Goal: Task Accomplishment & Management: Use online tool/utility

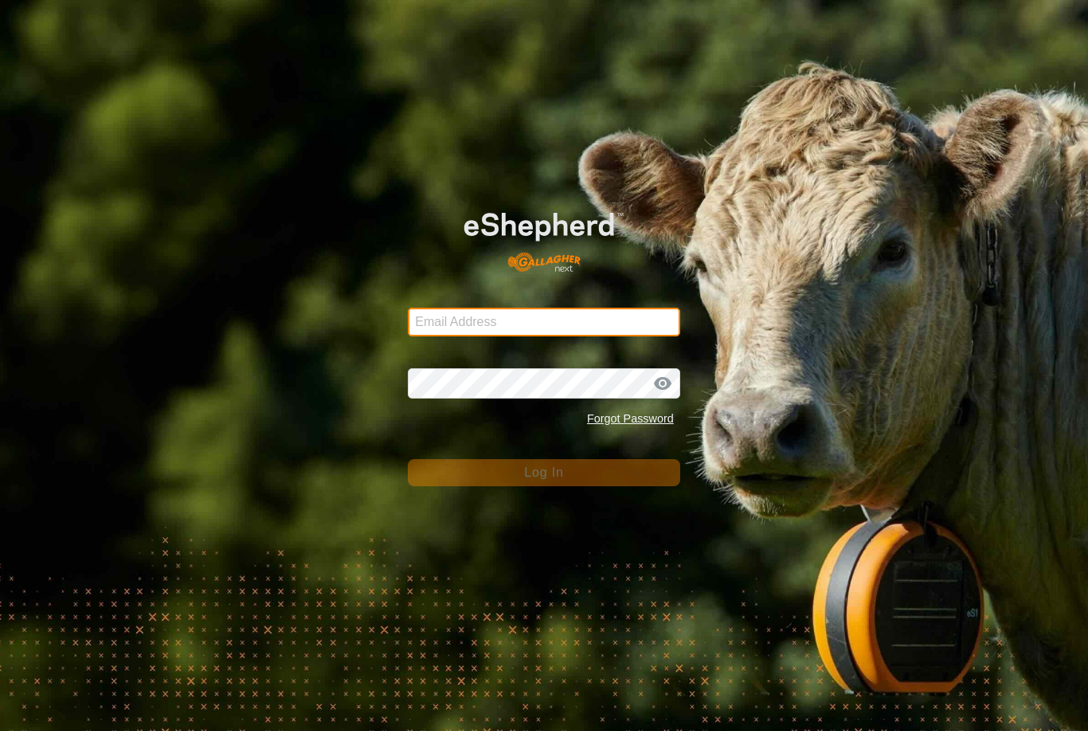
click at [512, 327] on input "Email Address" at bounding box center [544, 322] width 273 height 29
type input "[EMAIL_ADDRESS][DOMAIN_NAME]"
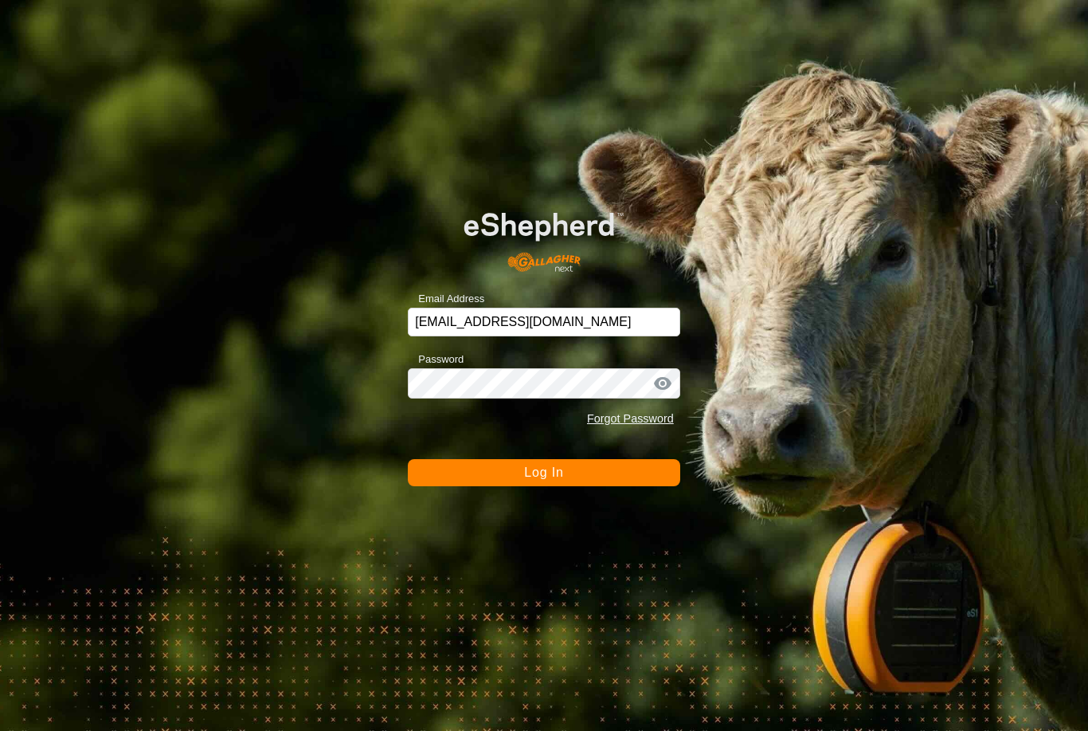
click at [544, 473] on button "Log In" at bounding box center [544, 472] width 273 height 27
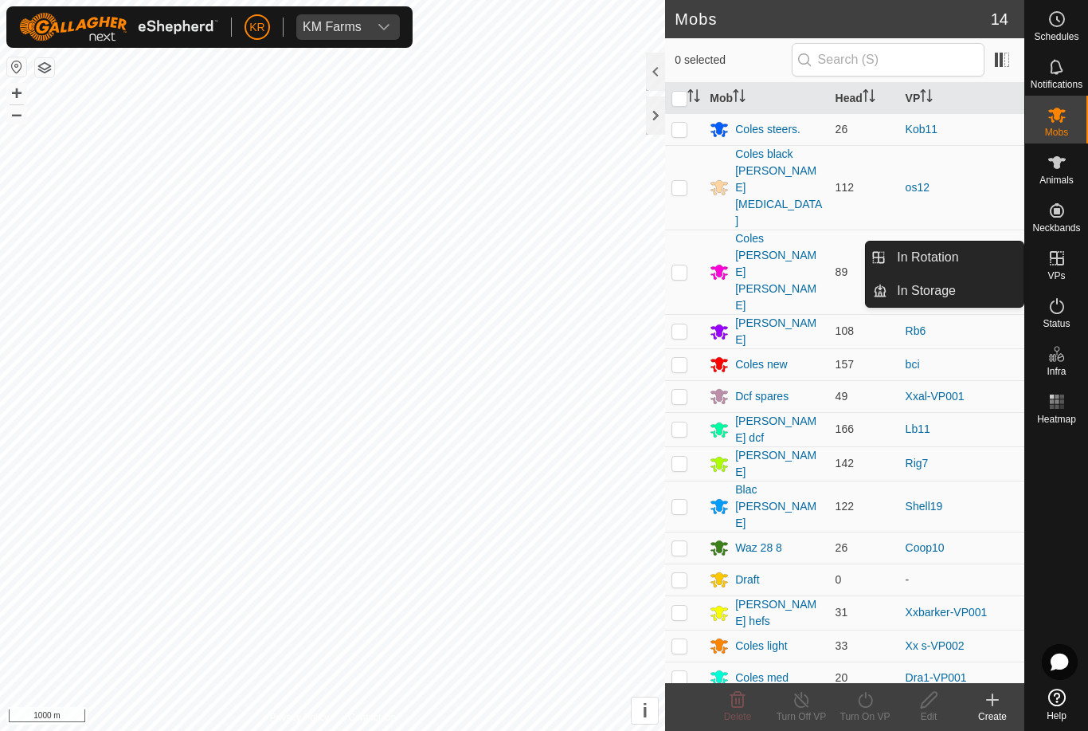
click at [984, 262] on link "In Rotation" at bounding box center [956, 257] width 136 height 32
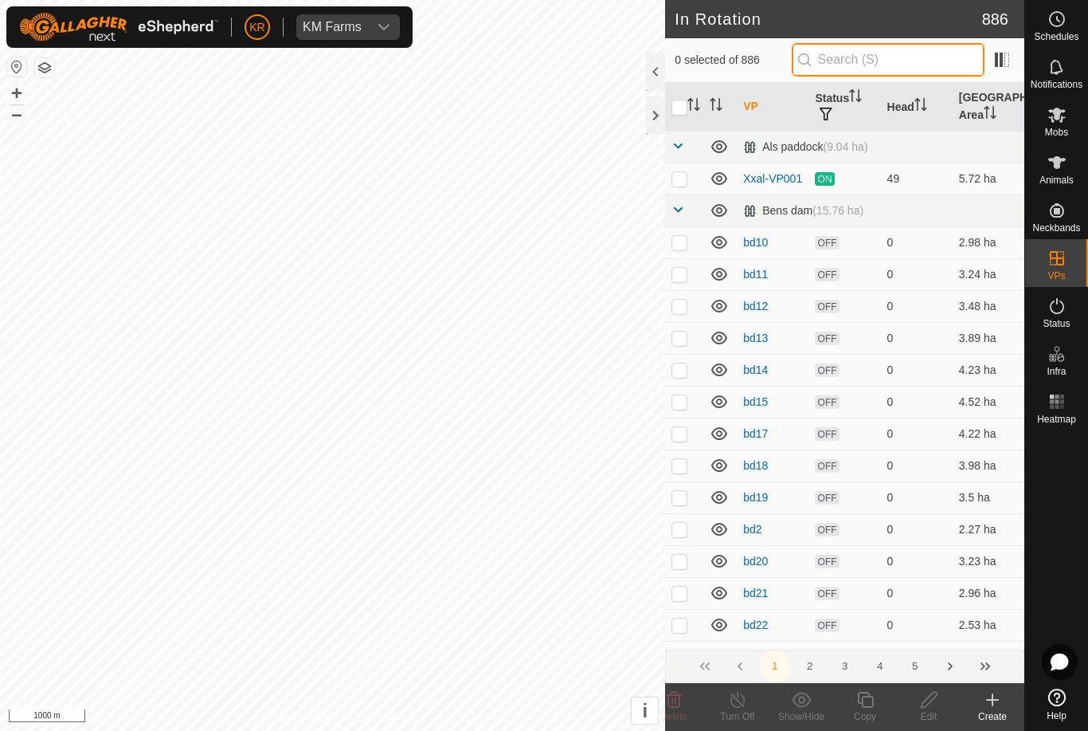
click at [879, 57] on input "text" at bounding box center [888, 59] width 193 height 33
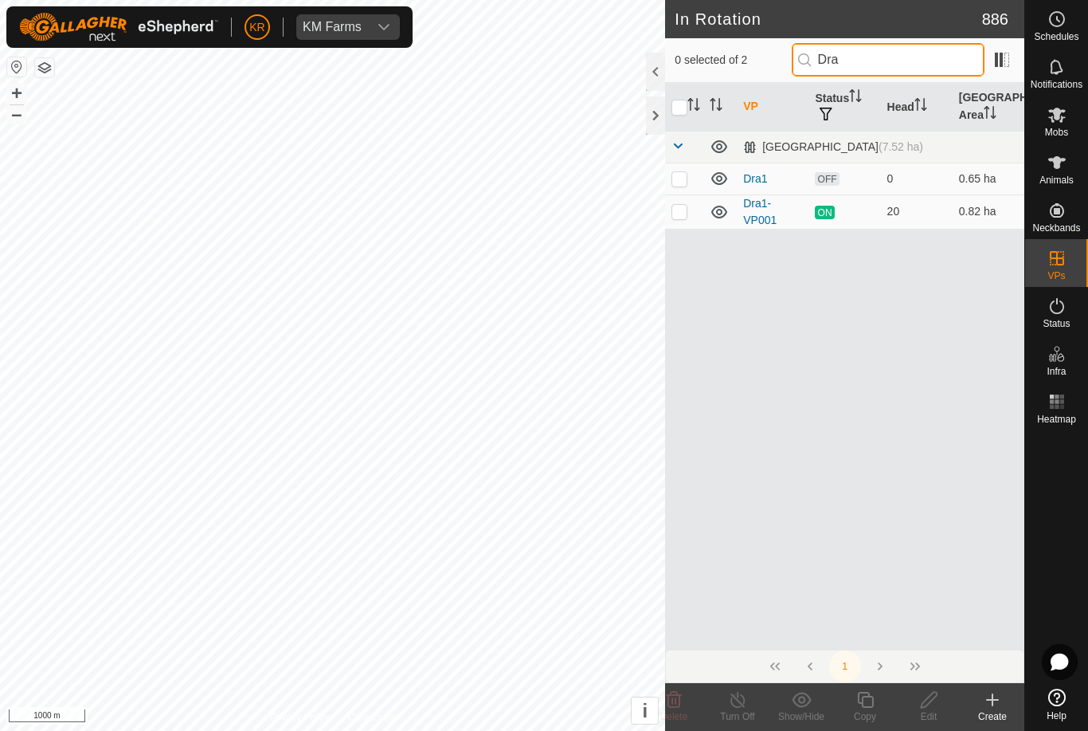
type input "Dra"
click at [684, 177] on p-checkbox at bounding box center [680, 178] width 16 height 13
checkbox input "true"
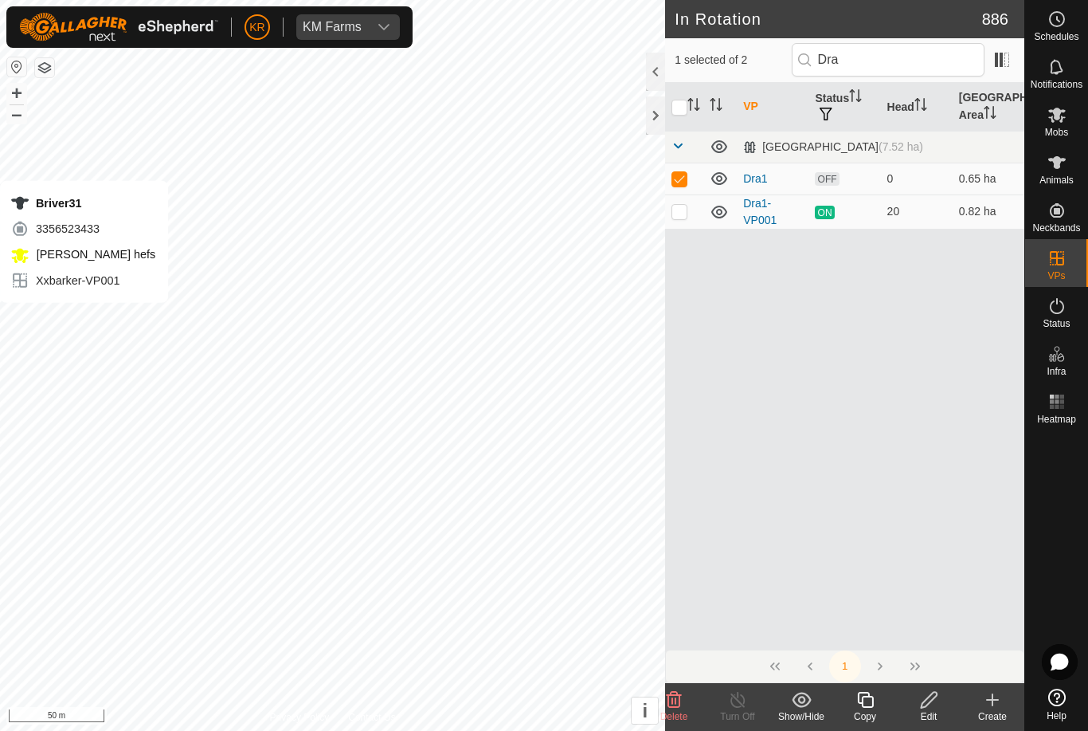
click at [865, 705] on icon at bounding box center [866, 699] width 20 height 19
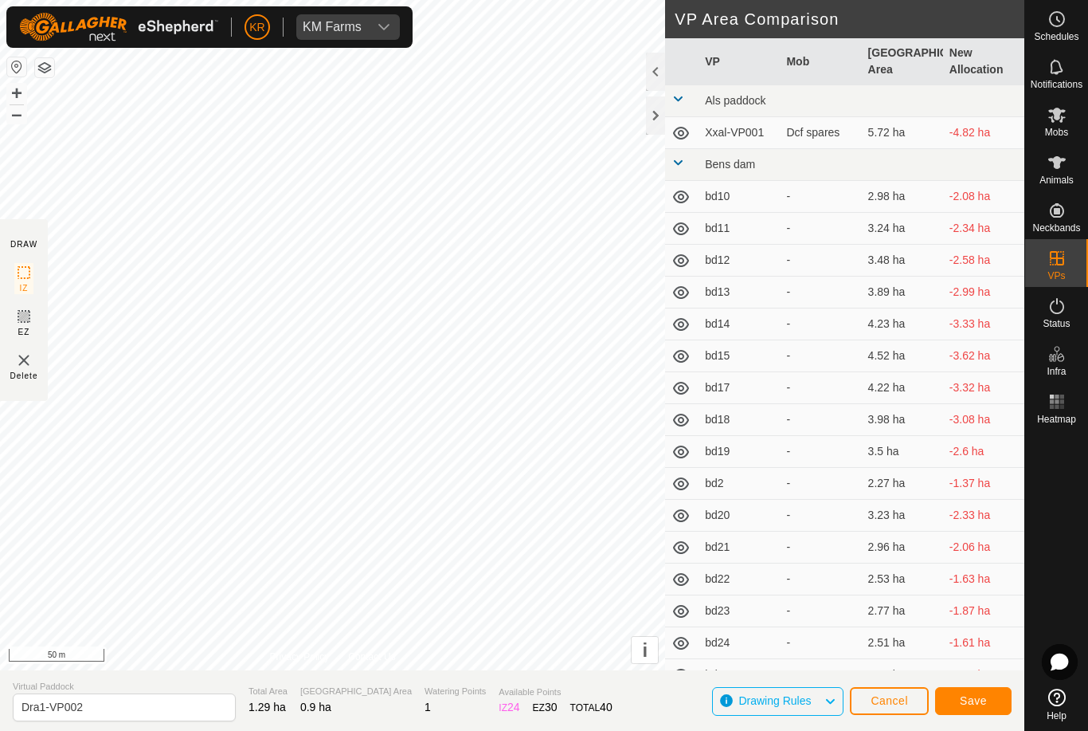
click at [980, 697] on span "Save" at bounding box center [973, 700] width 27 height 13
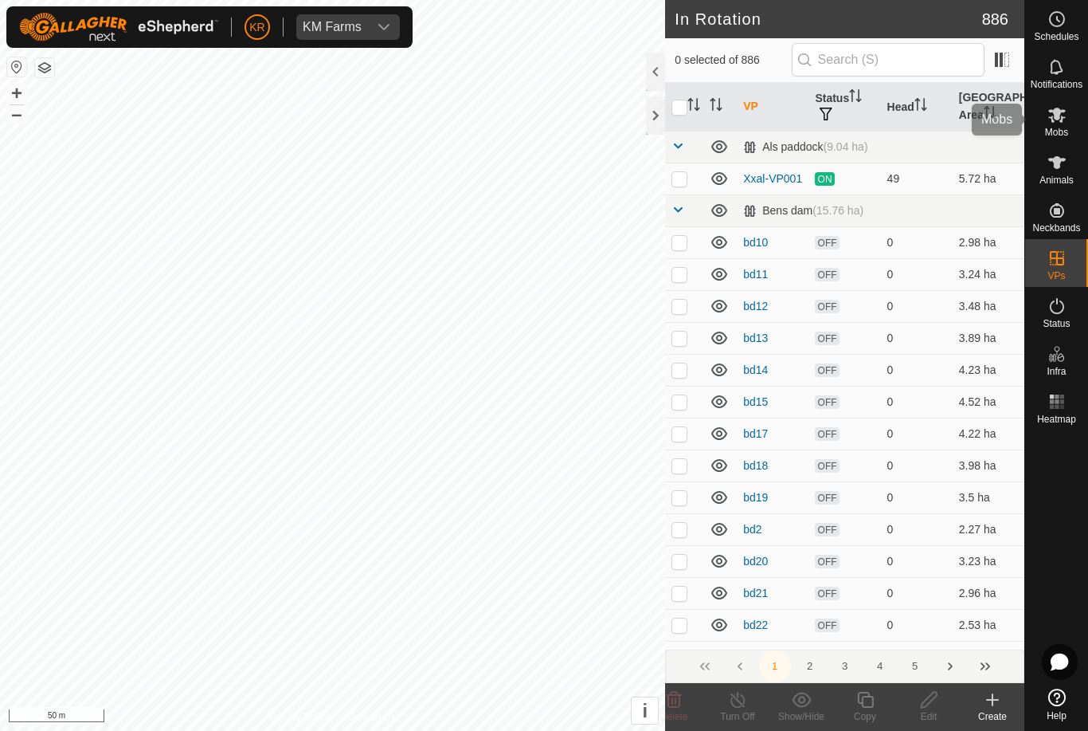
click at [1072, 119] on div "Mobs" at bounding box center [1057, 120] width 63 height 48
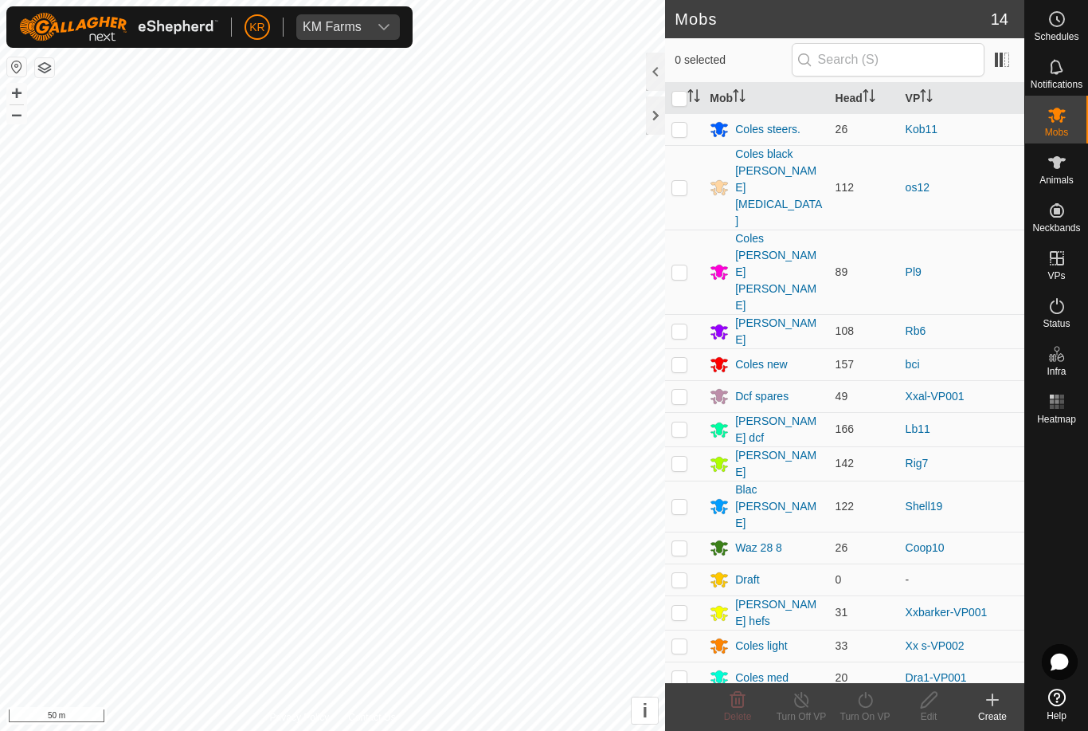
click at [686, 671] on p-checkbox at bounding box center [680, 677] width 16 height 13
checkbox input "true"
click at [865, 711] on div "Turn On VP" at bounding box center [865, 716] width 64 height 14
click at [871, 662] on link "Now" at bounding box center [913, 665] width 158 height 32
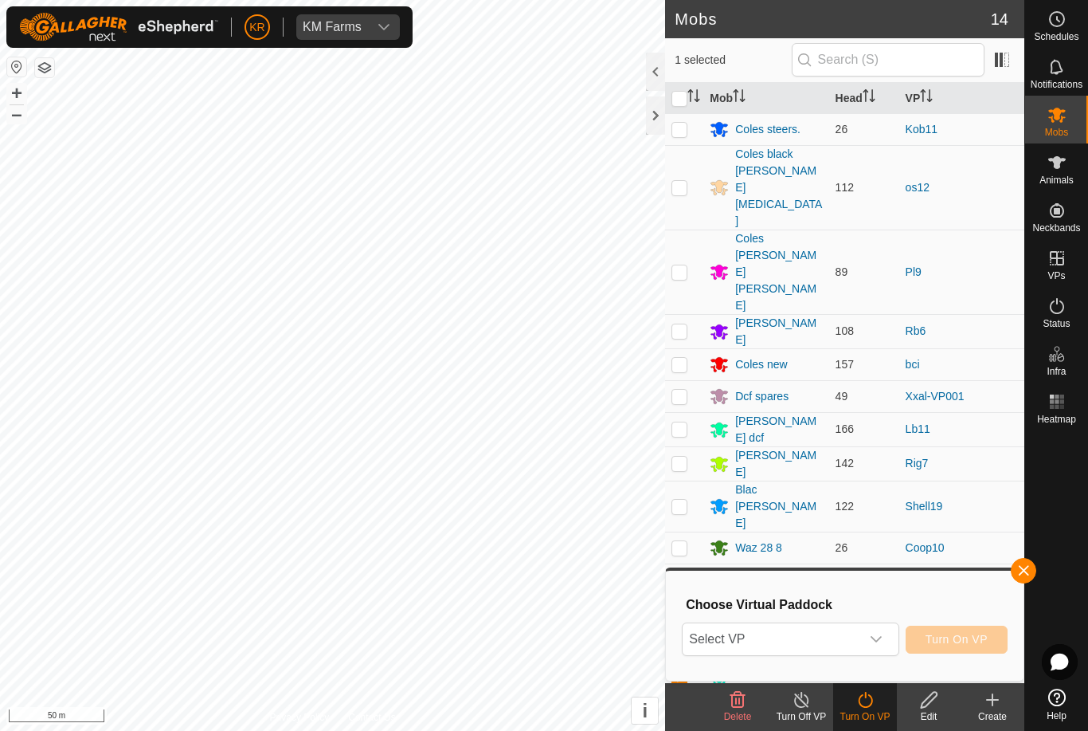
click at [821, 638] on span "Select VP" at bounding box center [771, 639] width 177 height 32
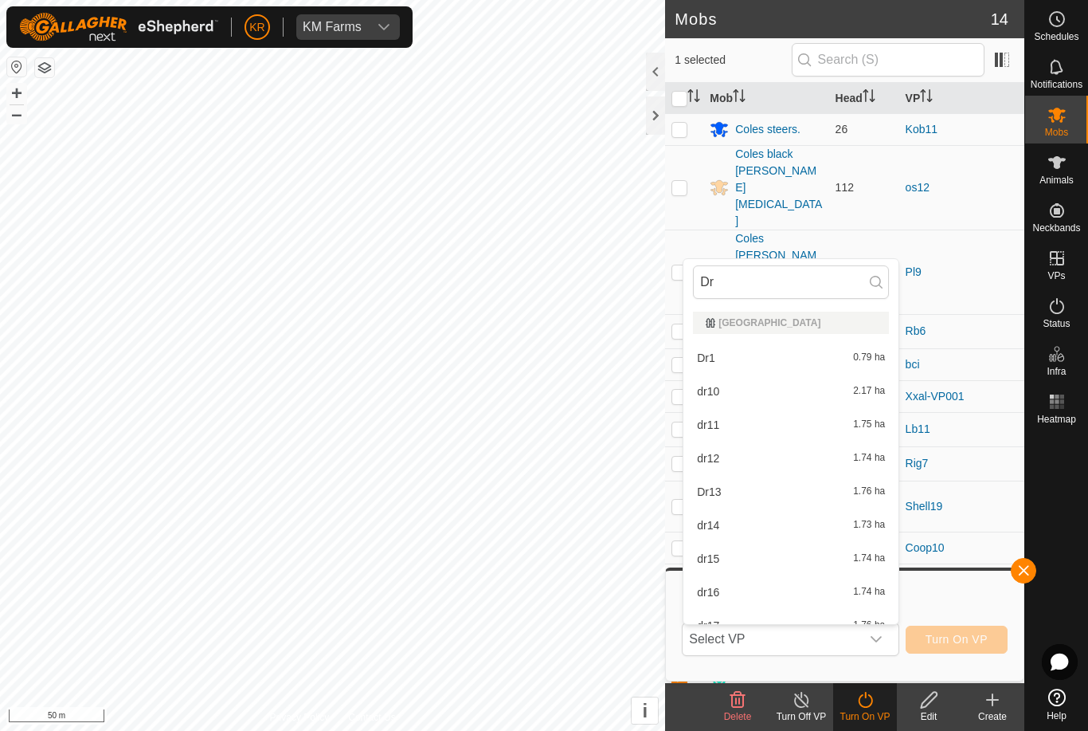
type input "Dra"
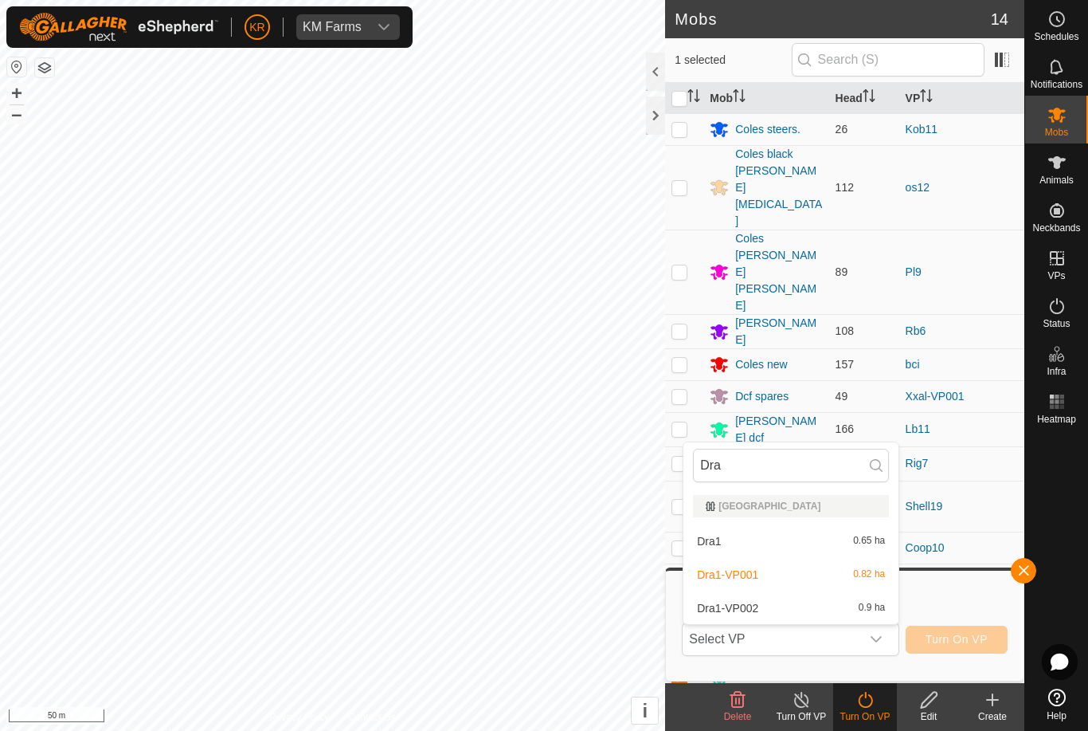
type input "Dra"
click at [796, 613] on div "Dra1-VP002 0.9 ha" at bounding box center [791, 607] width 196 height 19
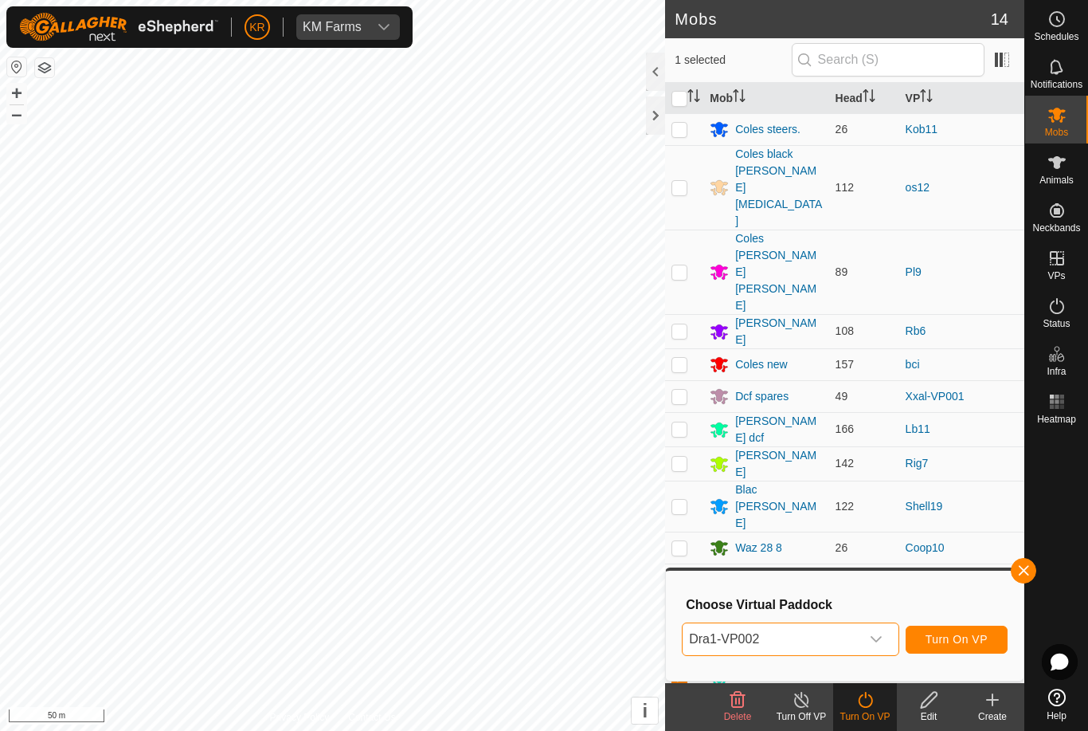
click at [958, 636] on span "Turn On VP" at bounding box center [957, 639] width 62 height 13
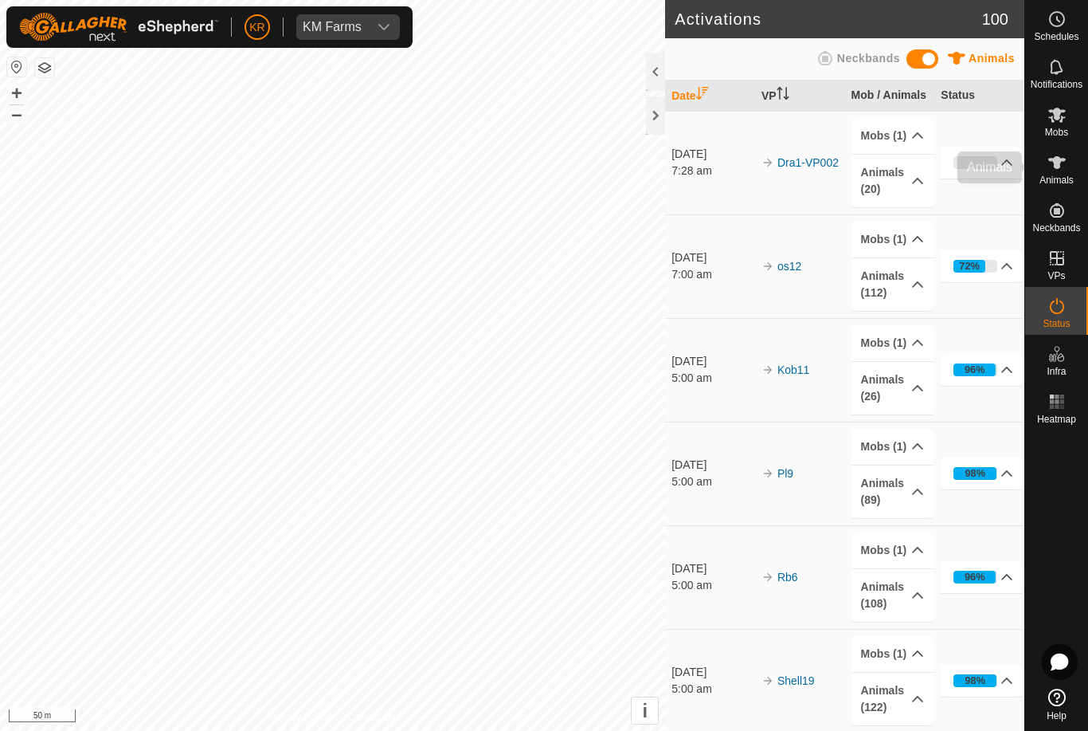
click at [1057, 152] on es-animals-svg-icon at bounding box center [1057, 162] width 29 height 25
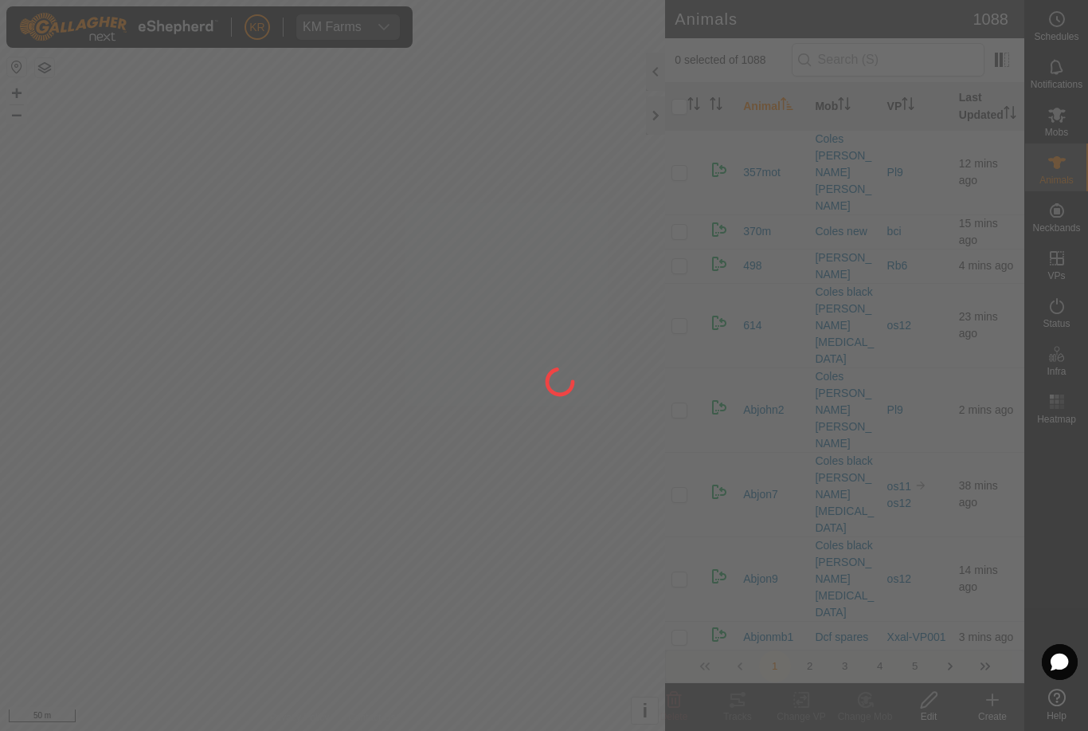
click at [1047, 123] on div at bounding box center [544, 365] width 1088 height 731
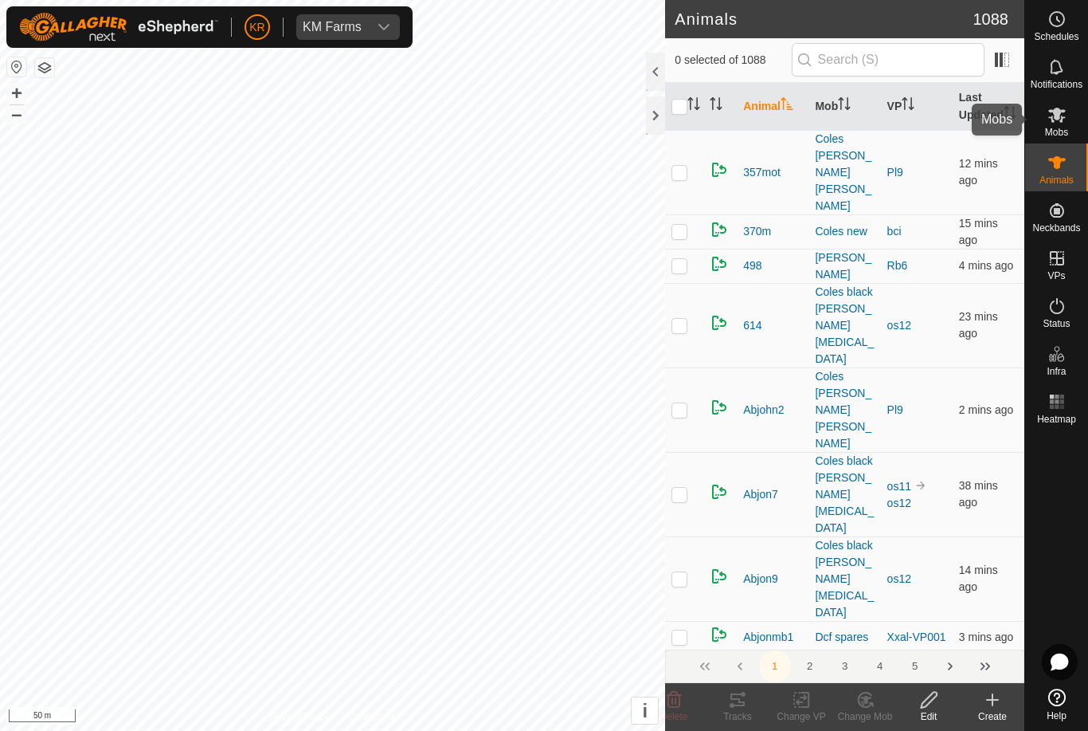
click at [1069, 123] on es-mob-svg-icon at bounding box center [1057, 114] width 29 height 25
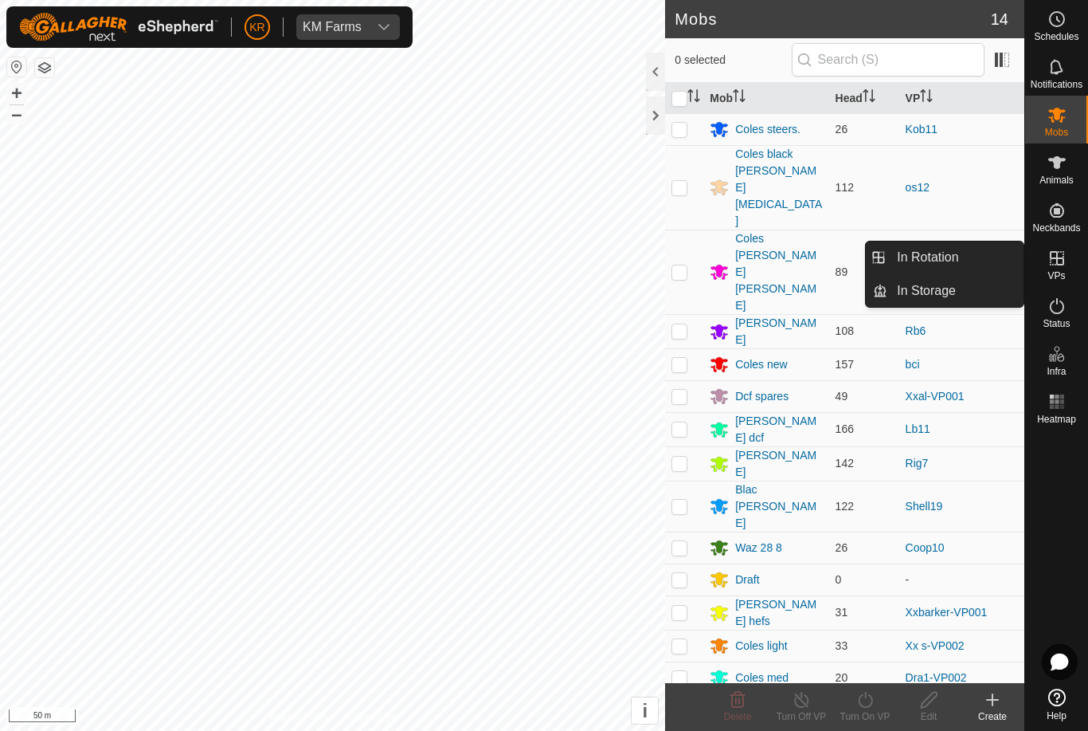
click at [958, 257] on span "In Rotation" at bounding box center [927, 257] width 61 height 19
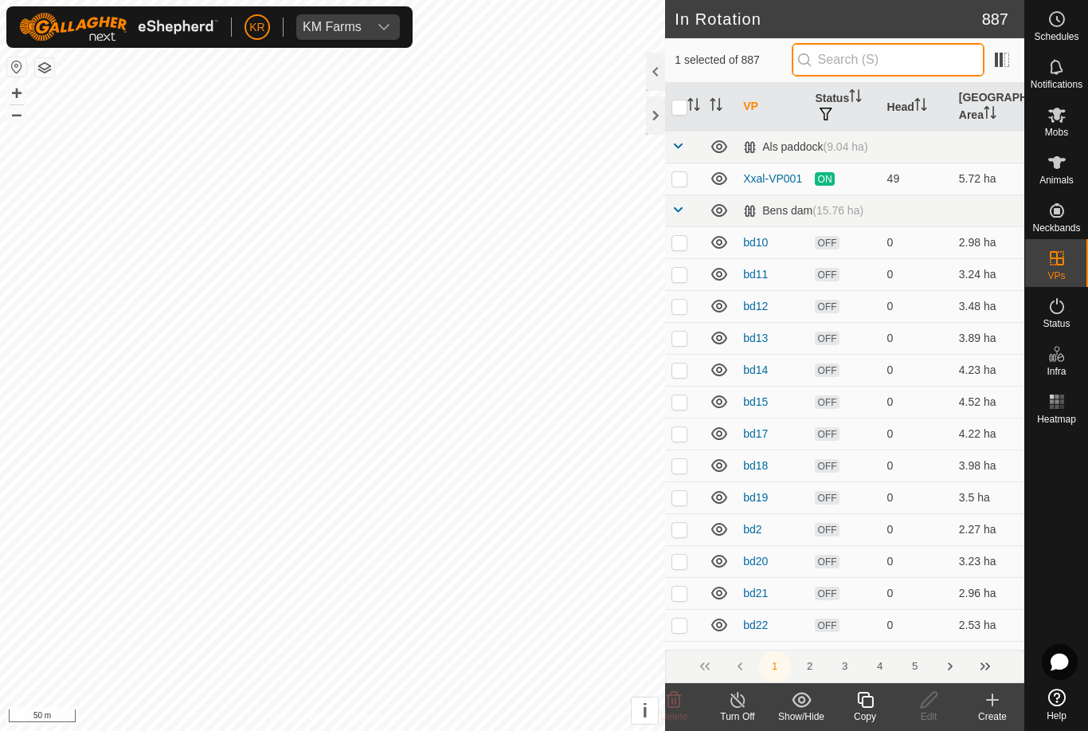
click at [901, 69] on input "text" at bounding box center [888, 59] width 193 height 33
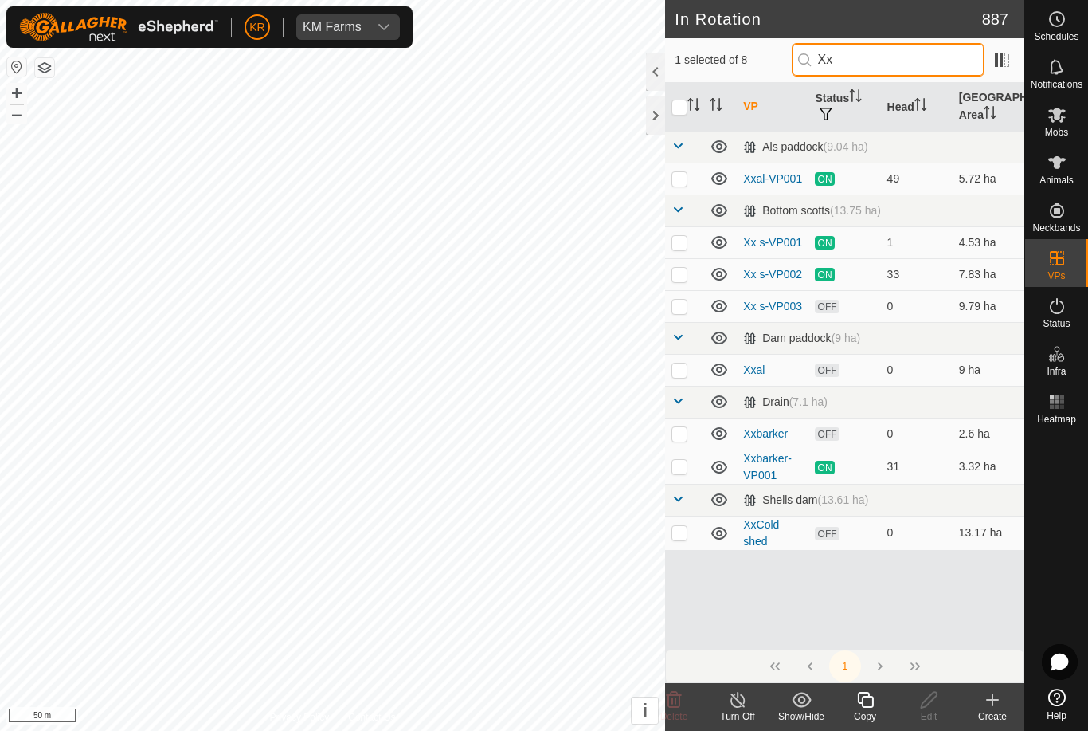
type input "Xx"
click at [684, 431] on p-checkbox at bounding box center [680, 433] width 16 height 13
checkbox input "true"
click at [674, 100] on input "checkbox" at bounding box center [680, 108] width 16 height 16
checkbox input "true"
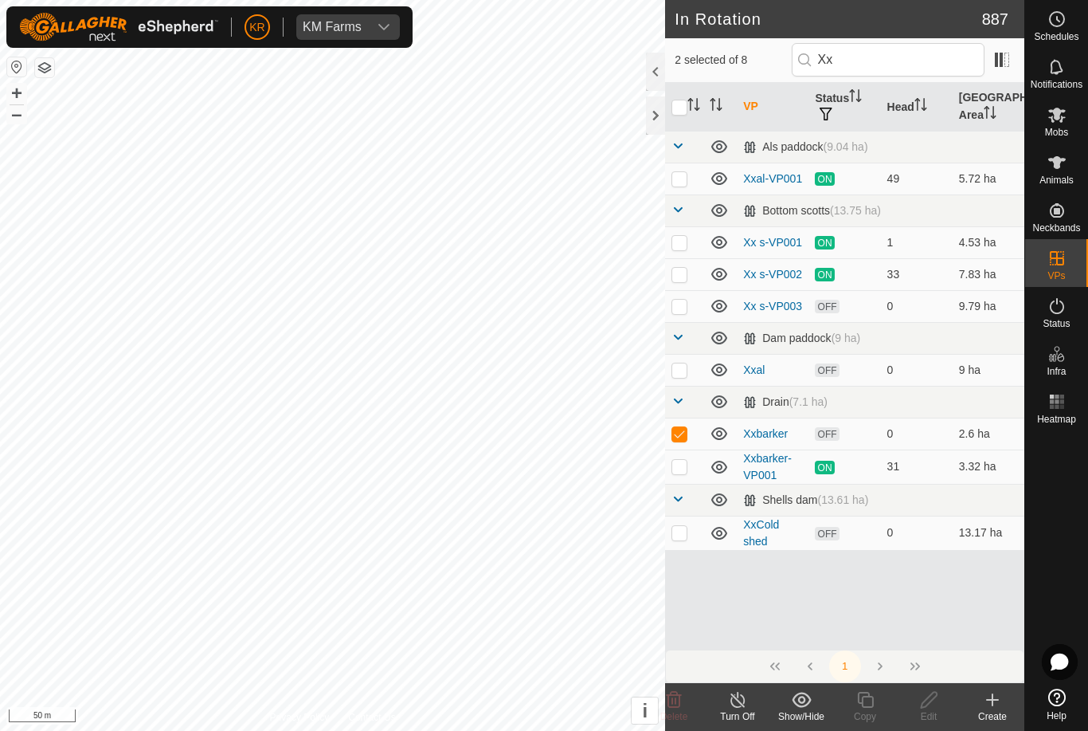
checkbox input "true"
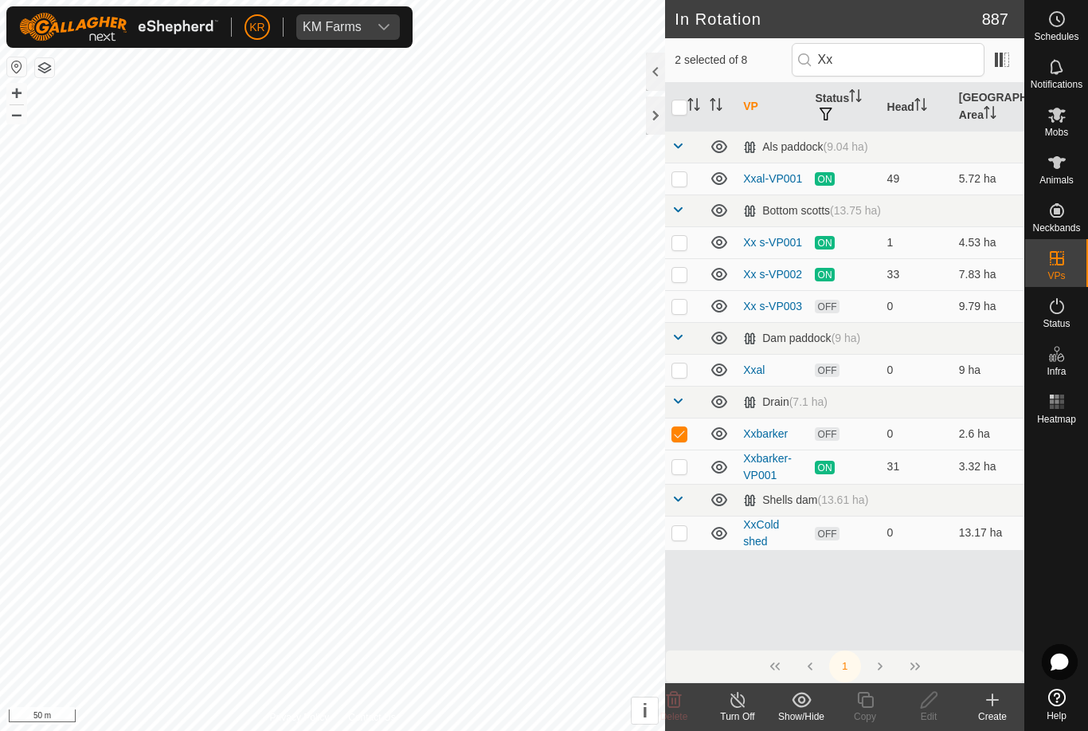
checkbox input "true"
click at [684, 111] on input "checkbox" at bounding box center [680, 108] width 16 height 16
click at [684, 114] on input "checkbox" at bounding box center [680, 108] width 16 height 16
click at [681, 115] on input "checkbox" at bounding box center [680, 108] width 16 height 16
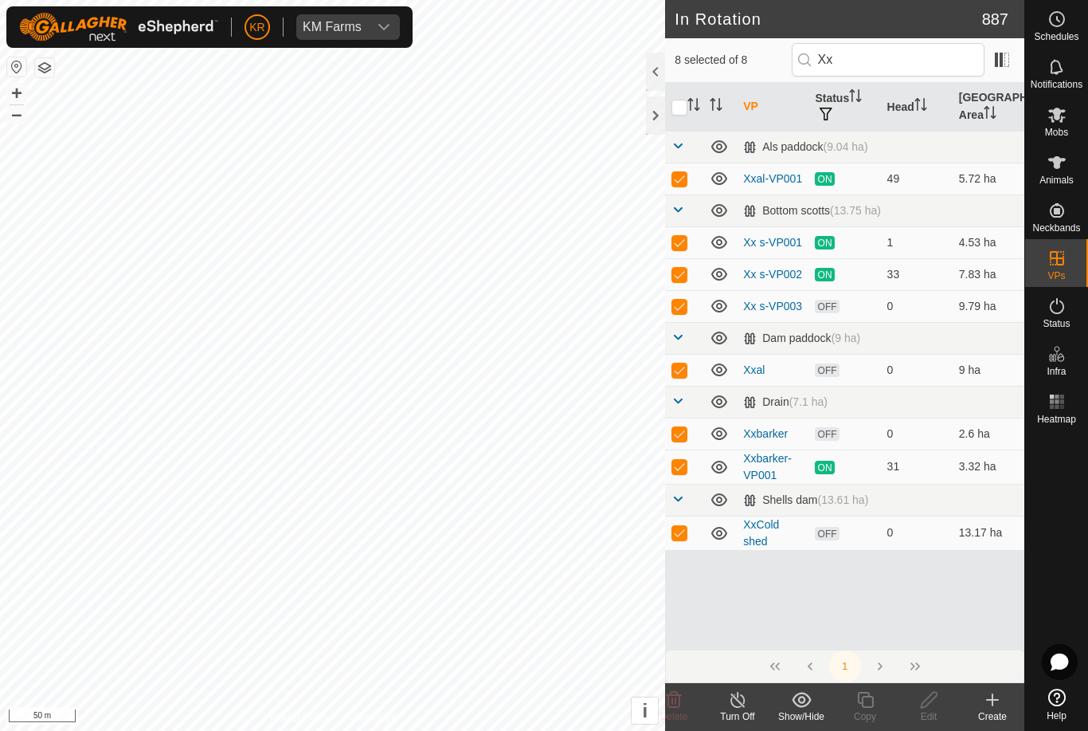
click at [681, 111] on input "checkbox" at bounding box center [680, 108] width 16 height 16
click at [683, 109] on input "checkbox" at bounding box center [680, 108] width 16 height 16
checkbox input "false"
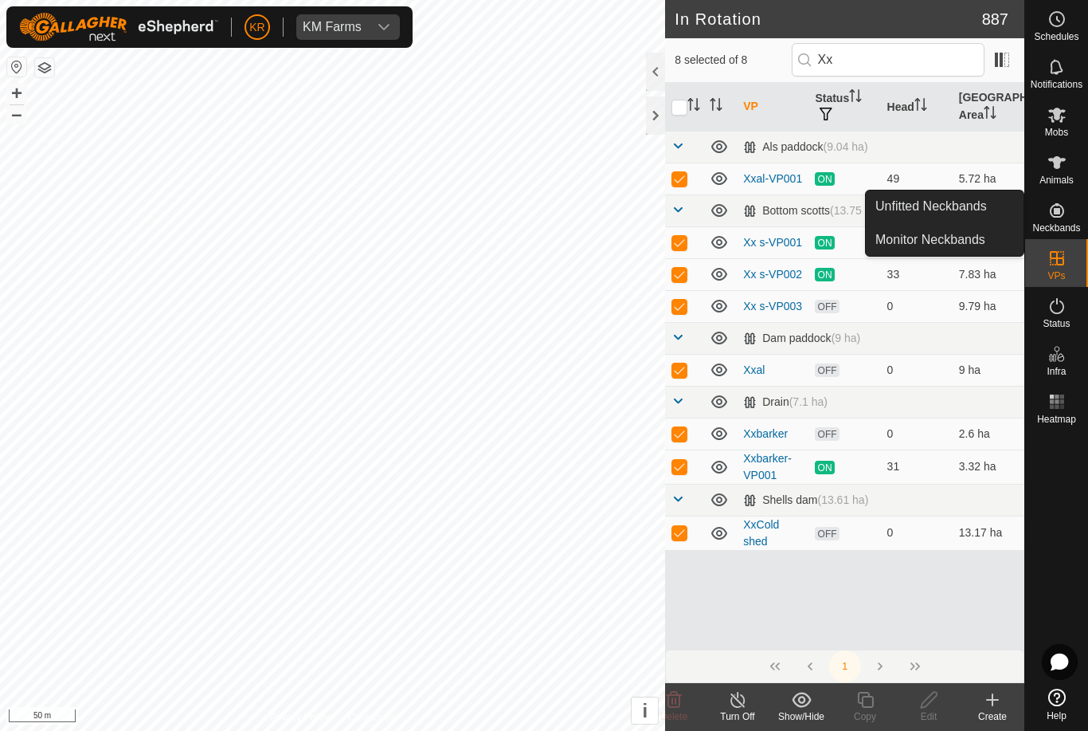
click at [982, 213] on span "Unfitted Neckbands" at bounding box center [932, 206] width 112 height 19
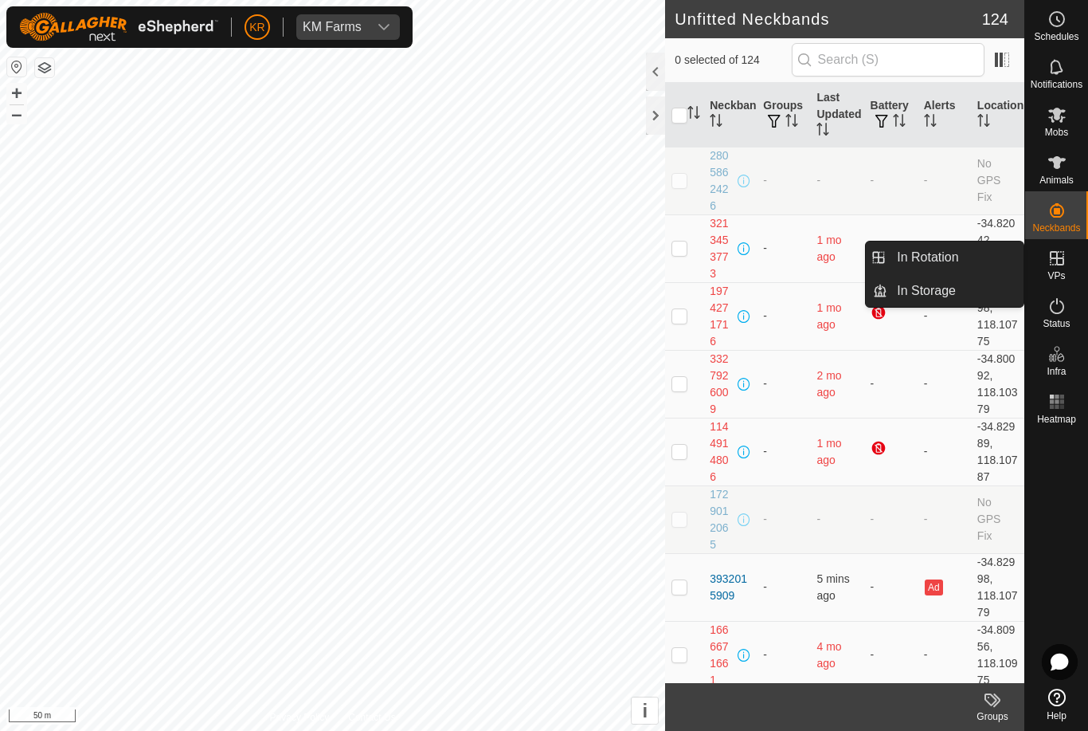
click at [980, 256] on link "In Rotation" at bounding box center [956, 257] width 136 height 32
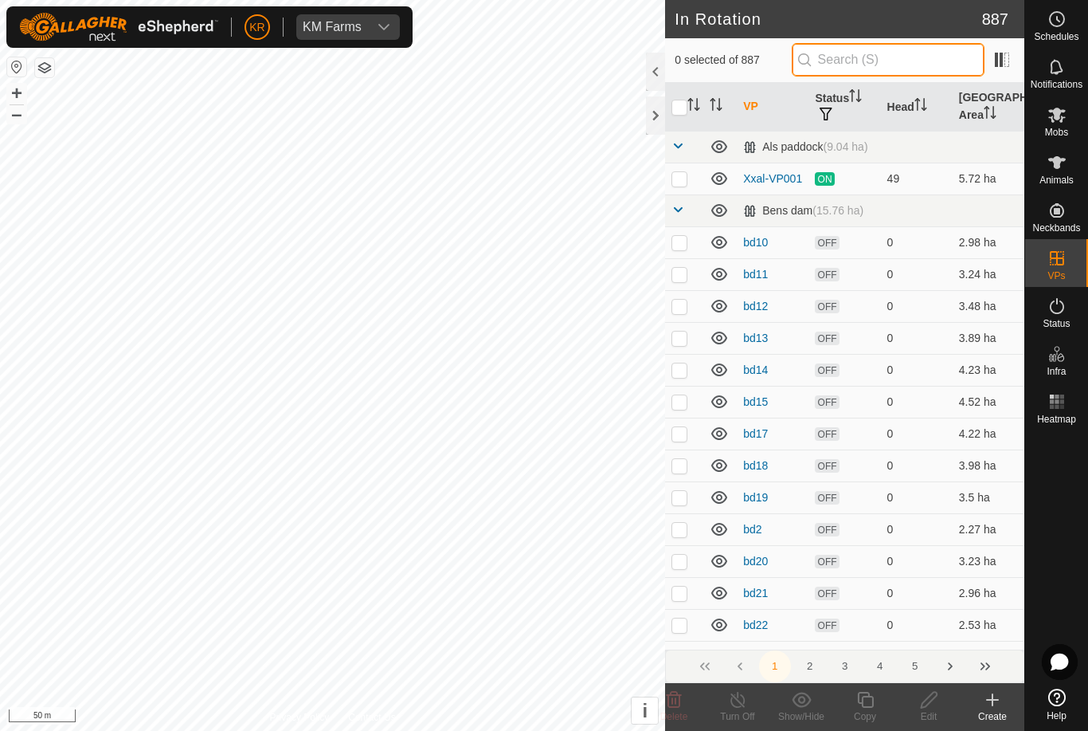
type input "."
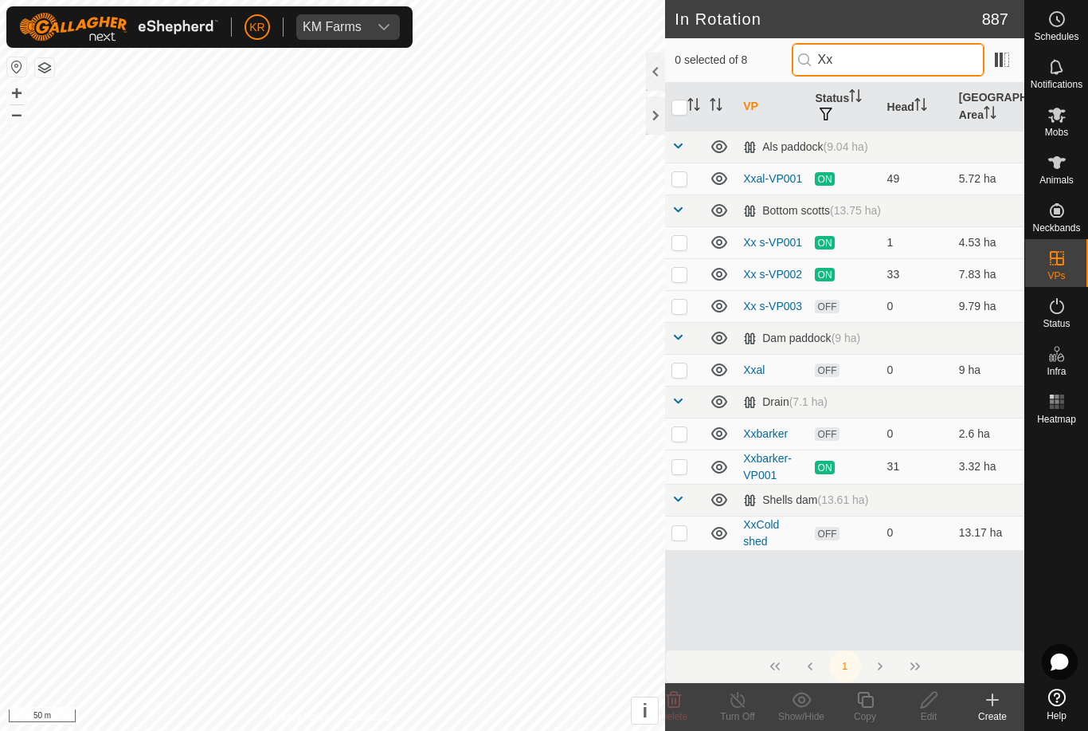
type input "Xx"
click at [684, 435] on p-checkbox at bounding box center [680, 433] width 16 height 13
checkbox input "true"
click at [873, 698] on icon at bounding box center [865, 700] width 16 height 16
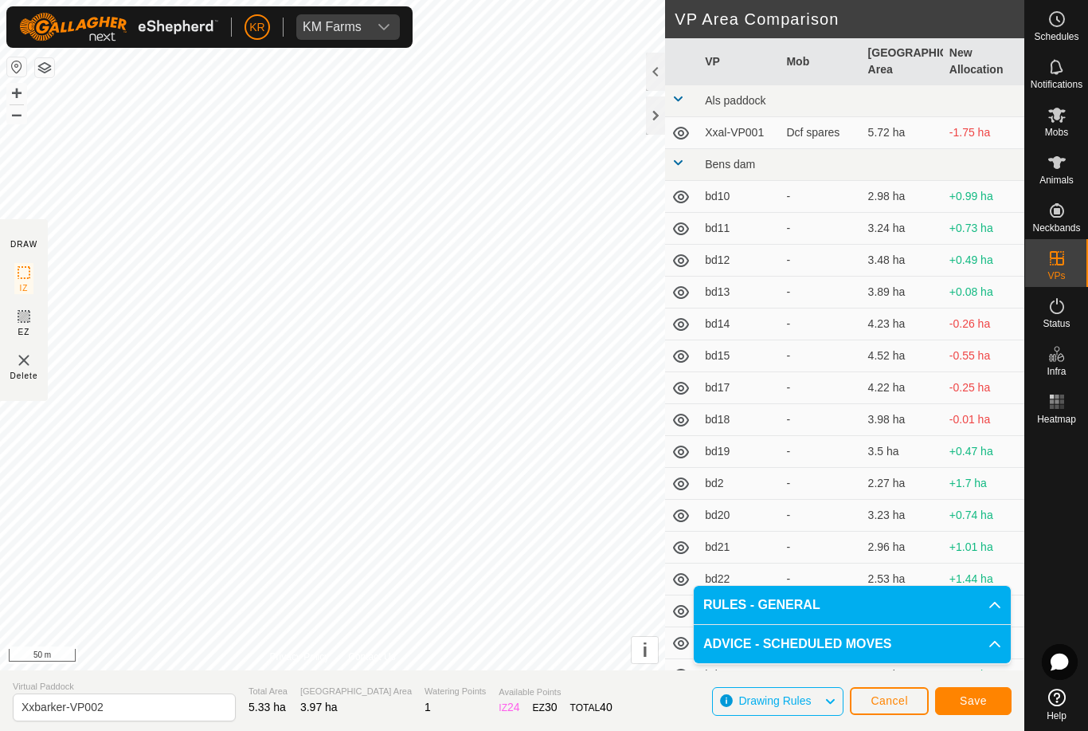
click at [983, 699] on span "Save" at bounding box center [973, 700] width 27 height 13
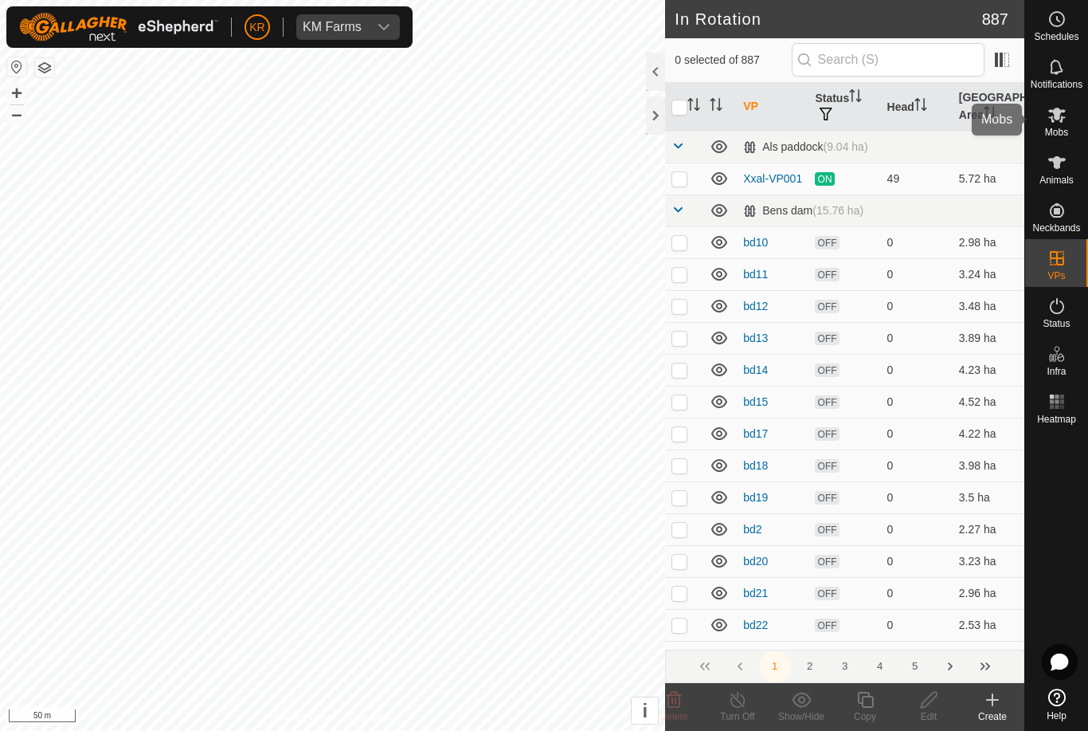
click at [1068, 128] on span "Mobs" at bounding box center [1056, 132] width 23 height 10
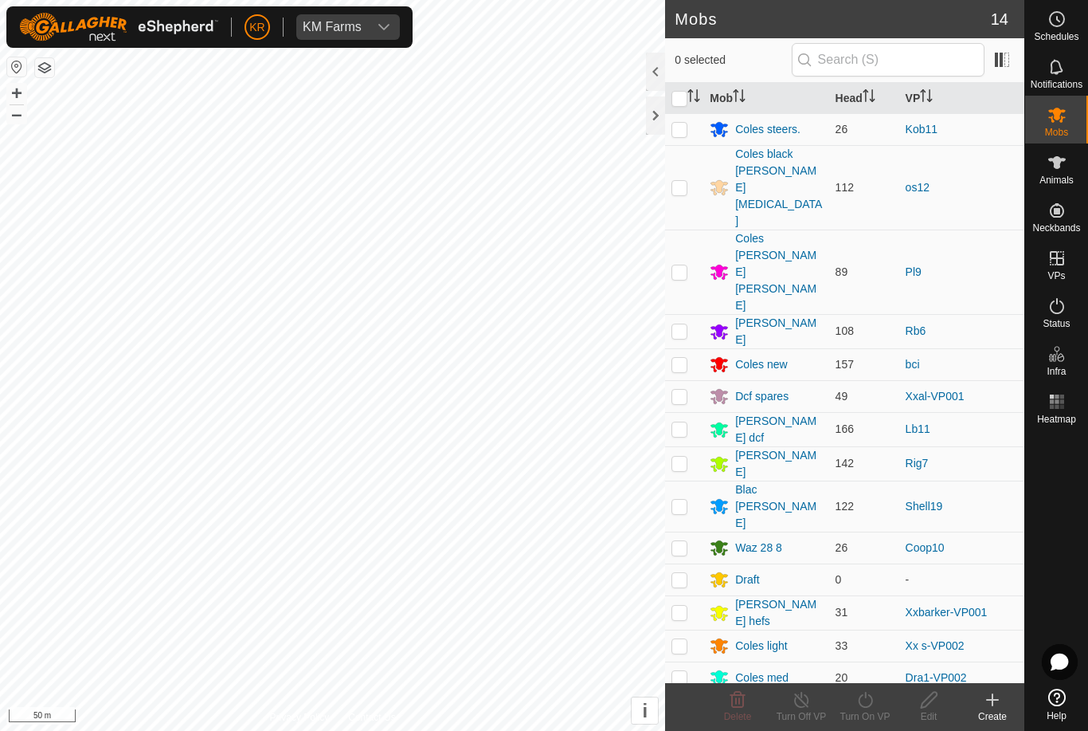
click at [683, 606] on p-checkbox at bounding box center [680, 612] width 16 height 13
checkbox input "true"
click at [868, 694] on icon at bounding box center [866, 699] width 20 height 19
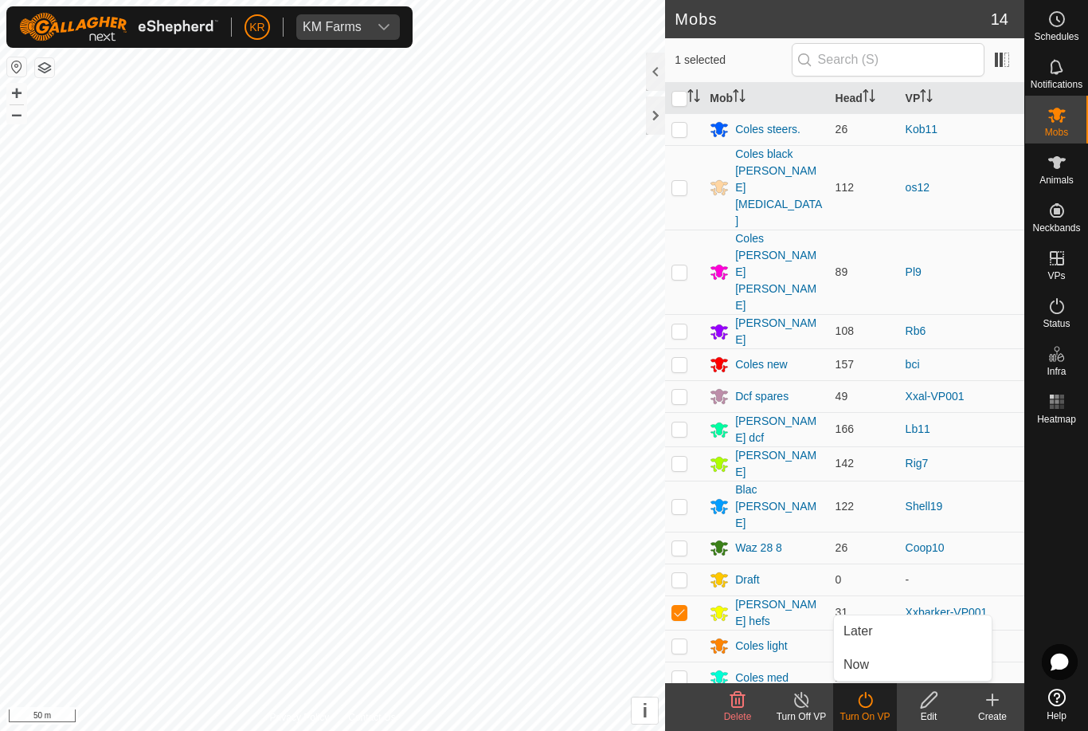
click at [869, 676] on link "Now" at bounding box center [913, 665] width 158 height 32
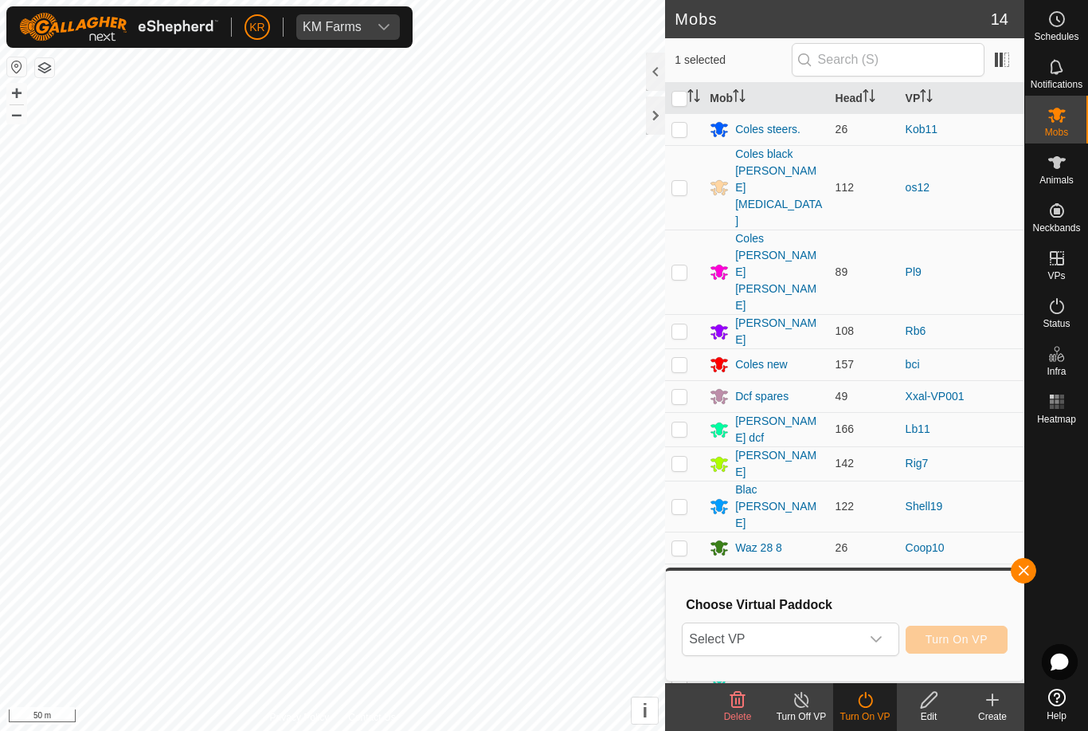
click at [805, 650] on span "Select VP" at bounding box center [771, 639] width 177 height 32
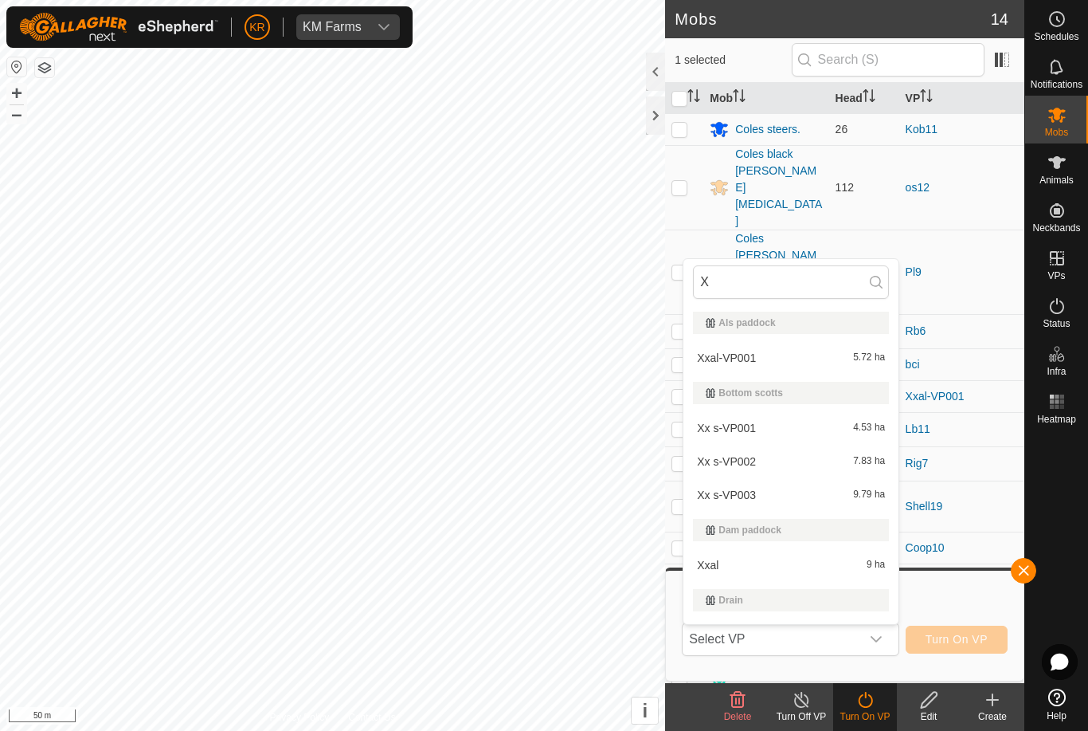
type input "Xx"
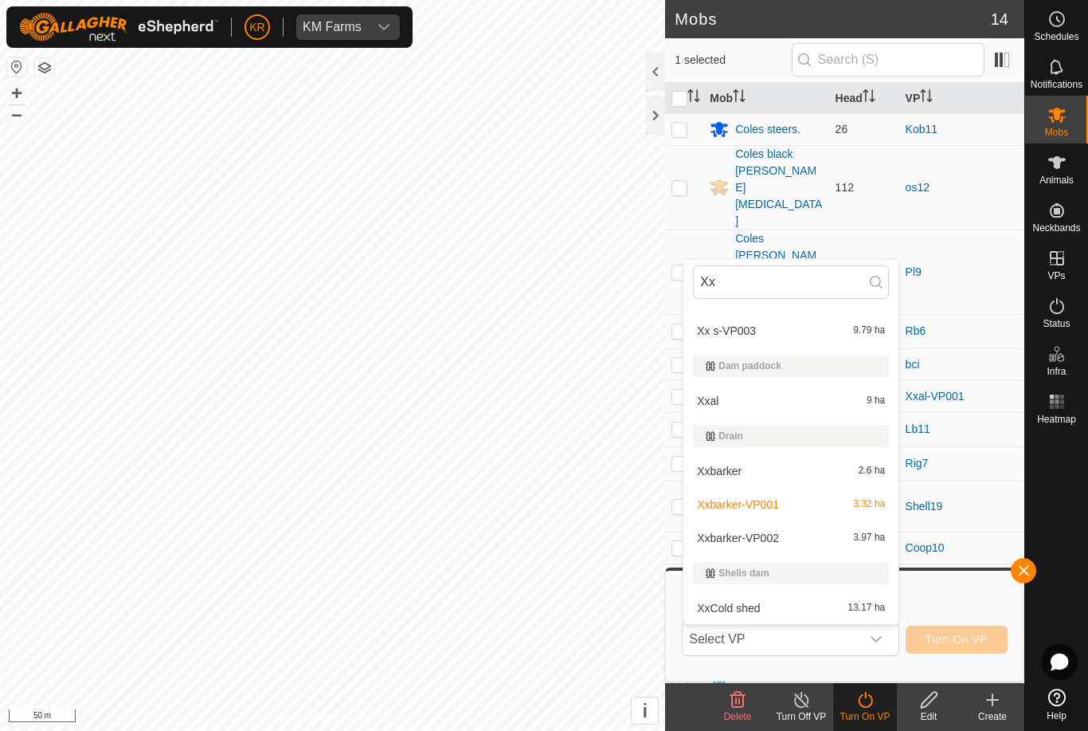
scroll to position [164, 0]
type input "Xx"
click at [782, 542] on div "Xxbarker-VP002 3.97 ha" at bounding box center [791, 537] width 196 height 19
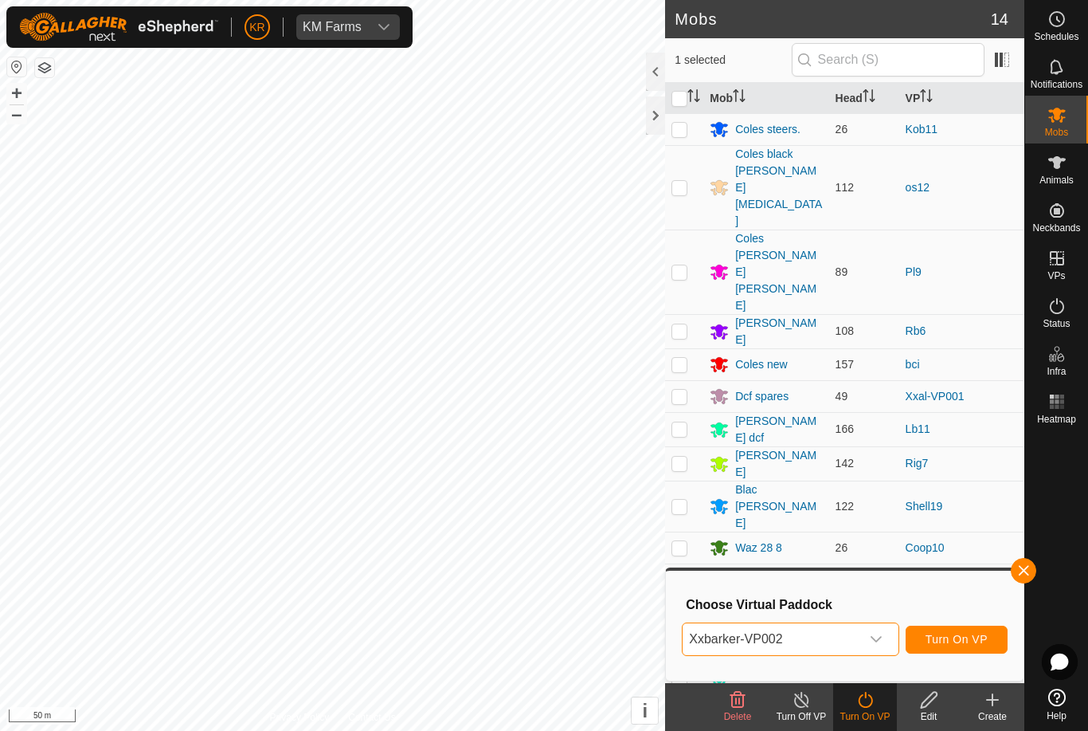
click at [978, 641] on span "Turn On VP" at bounding box center [957, 639] width 62 height 13
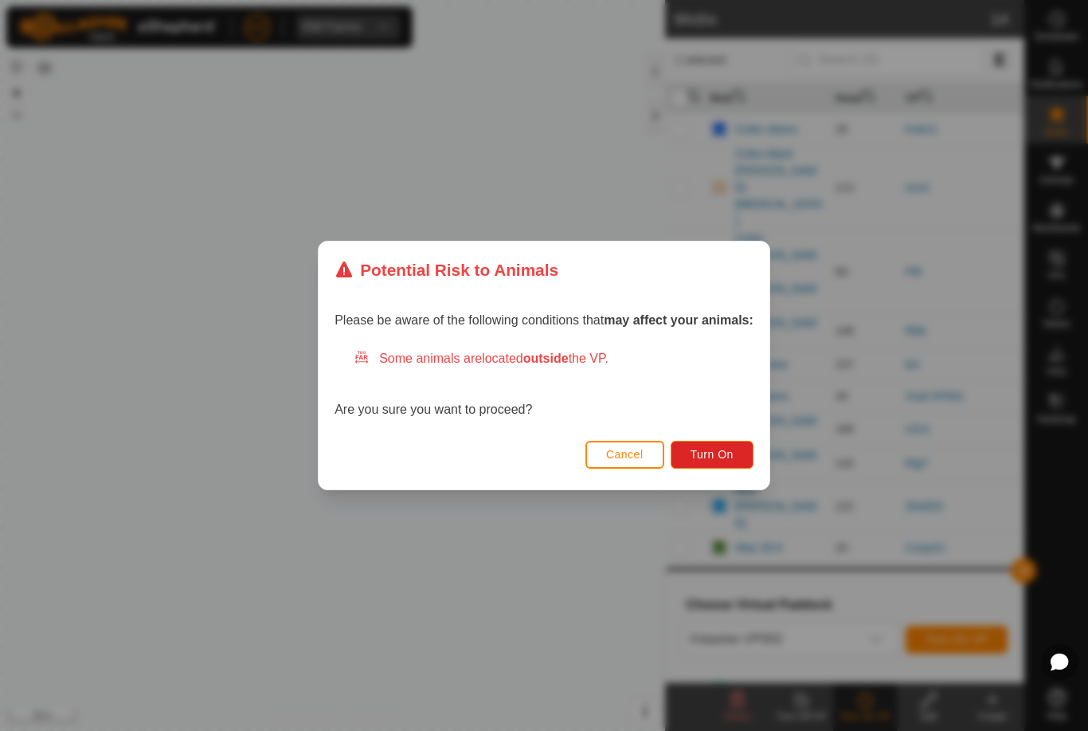
click at [729, 455] on span "Turn On" at bounding box center [712, 454] width 43 height 13
